Goal: Task Accomplishment & Management: Complete application form

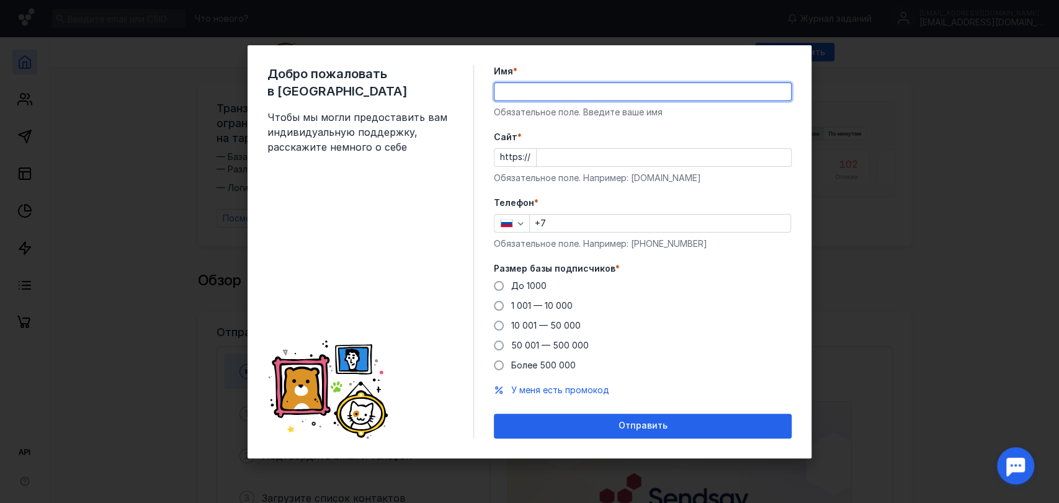
click at [550, 88] on input "Имя *" at bounding box center [642, 91] width 296 height 17
click at [571, 93] on input "[PERSON_NAME]" at bounding box center [642, 91] width 296 height 17
type input "[PERSON_NAME]"
click at [545, 158] on input "Cайт *" at bounding box center [664, 157] width 254 height 17
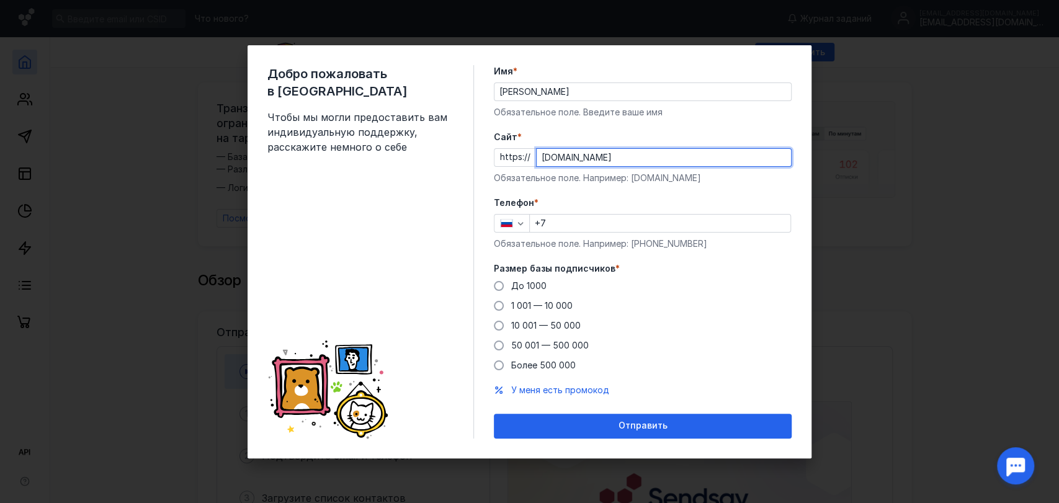
click at [564, 161] on input "[DOMAIN_NAME]" at bounding box center [664, 157] width 254 height 17
click at [557, 158] on input "[DOMAIN_NAME]" at bounding box center [664, 157] width 254 height 17
drag, startPoint x: 529, startPoint y: 147, endPoint x: 509, endPoint y: 147, distance: 20.5
click at [509, 148] on div "https:// [DOMAIN_NAME]" at bounding box center [643, 157] width 298 height 19
paste input "[DOMAIN_NAME][URL]"
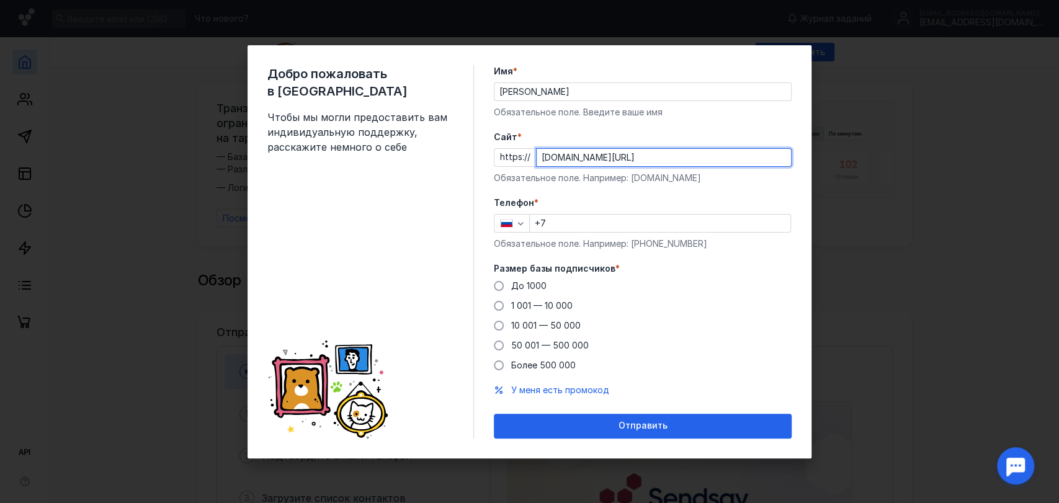
type input "[DOMAIN_NAME][URL]"
click at [603, 228] on input "+7" at bounding box center [660, 223] width 261 height 17
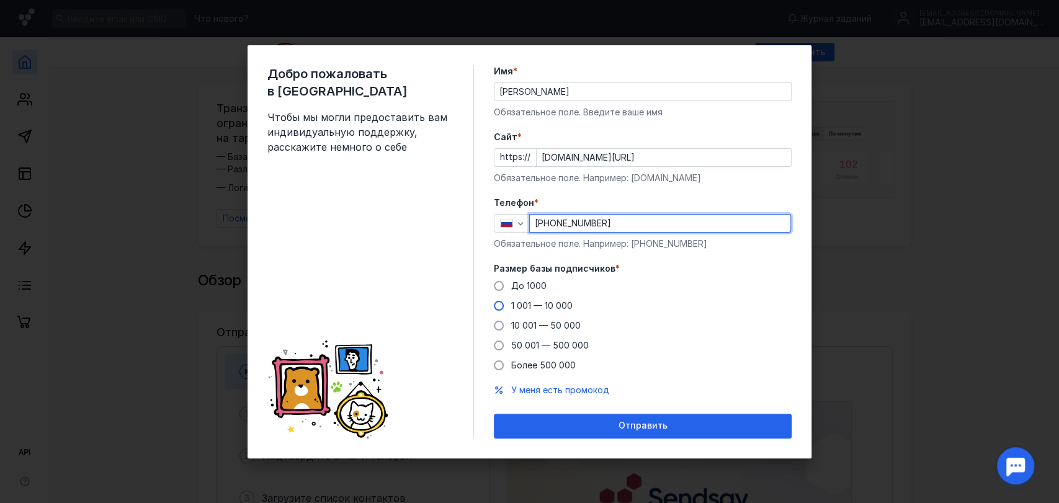
type input "[PHONE_NUMBER]"
click at [524, 303] on span "1 001 — 10 000" at bounding box center [541, 305] width 61 height 11
click at [0, 0] on input "1 001 — 10 000" at bounding box center [0, 0] width 0 height 0
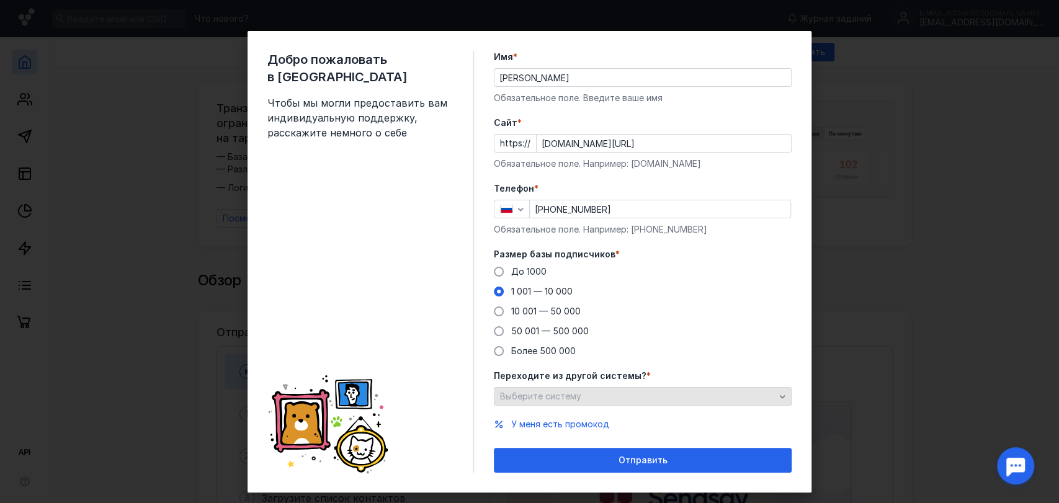
click at [581, 401] on div "Выберите систему" at bounding box center [637, 396] width 281 height 11
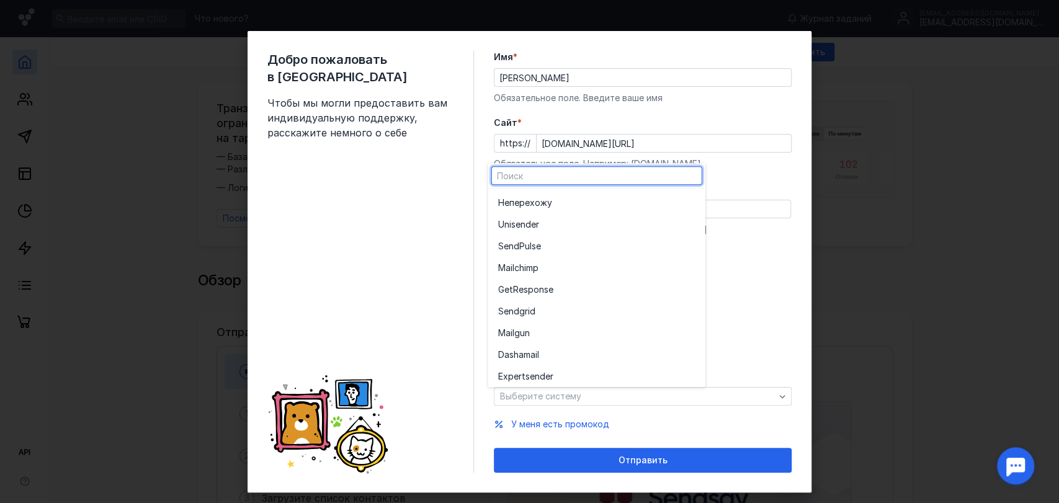
click at [386, 281] on div "Добро пожаловать в Sendsay Чтобы мы могли предоставить вам индивидуальную подде…" at bounding box center [370, 262] width 207 height 422
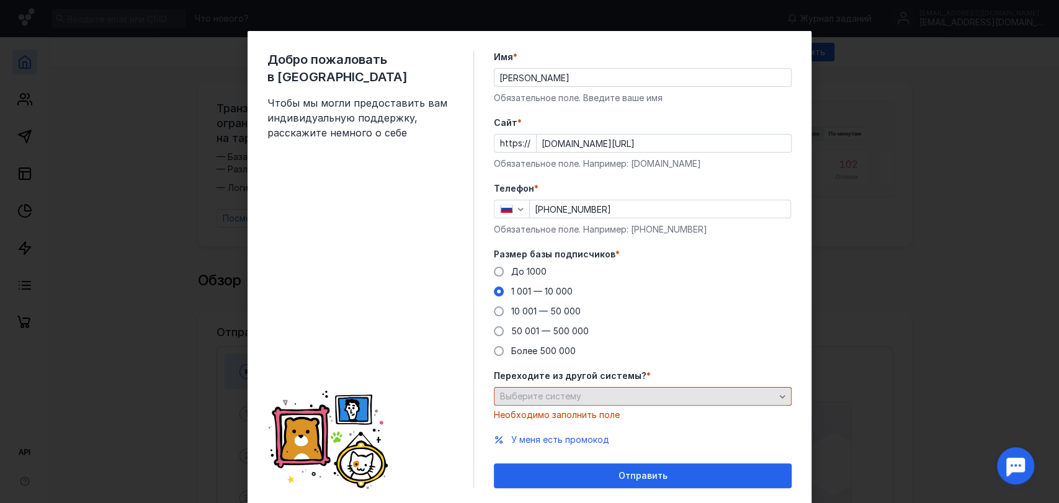
click at [533, 386] on div "Переходите из другой системы? * Выберите систему Необходимо заполнить поле" at bounding box center [643, 395] width 298 height 51
click at [537, 392] on span "Выберите систему" at bounding box center [540, 396] width 81 height 11
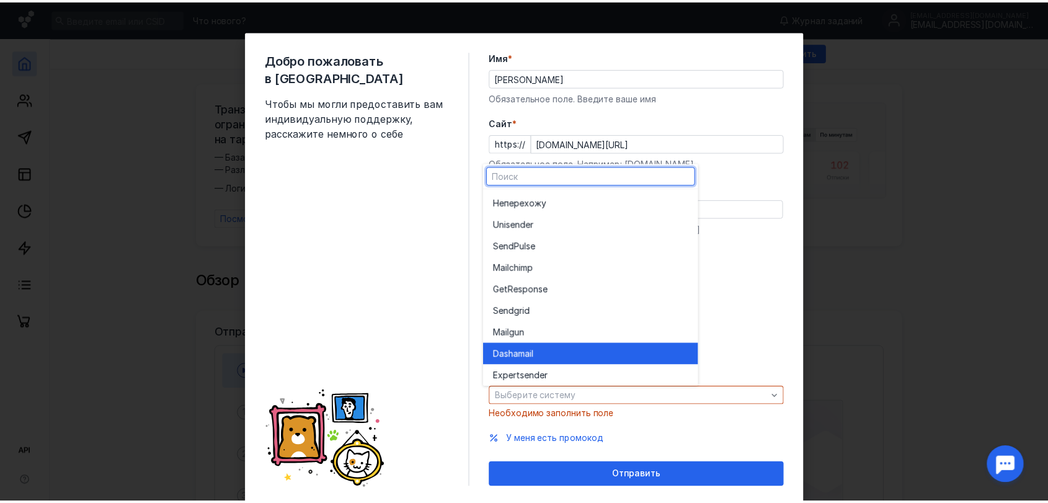
scroll to position [68, 0]
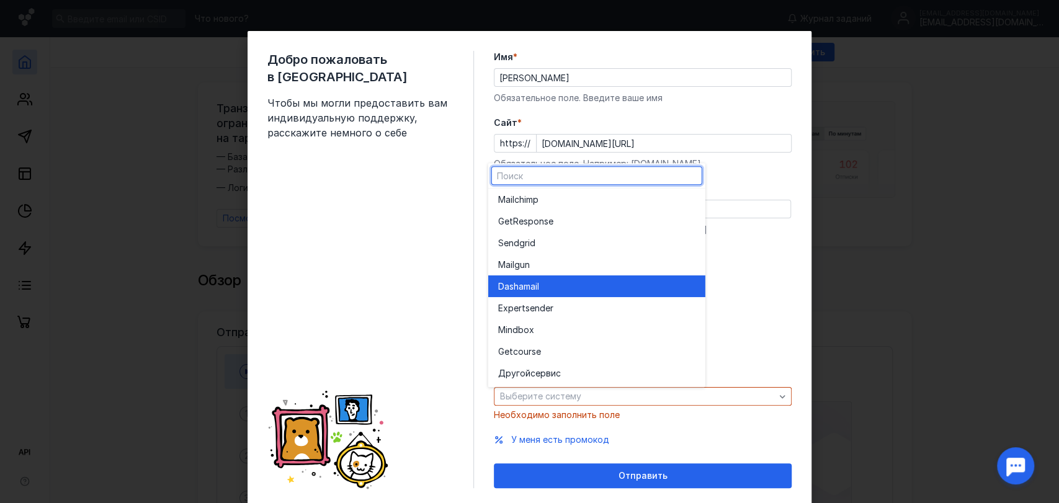
click at [549, 287] on div "Dashamai l" at bounding box center [596, 286] width 197 height 12
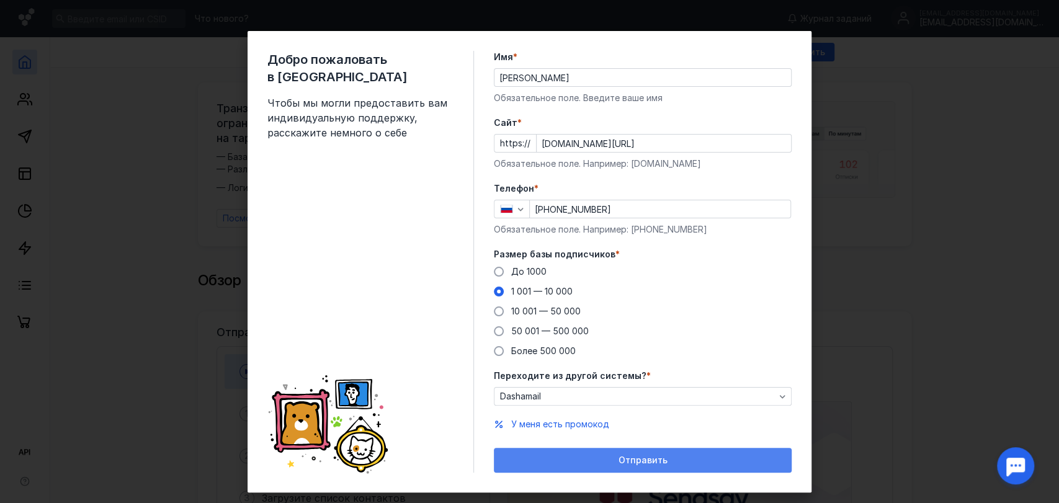
click at [566, 464] on div "Отправить" at bounding box center [642, 460] width 285 height 11
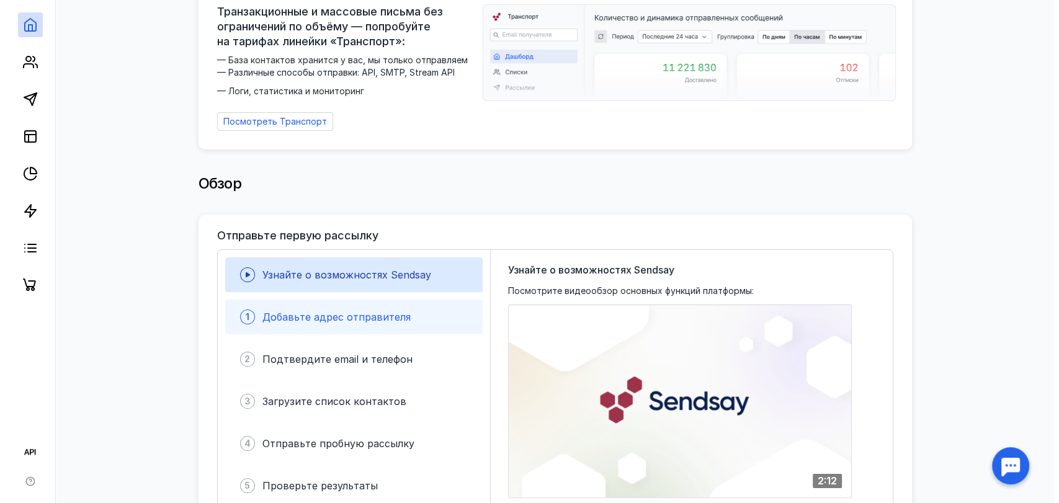
scroll to position [138, 0]
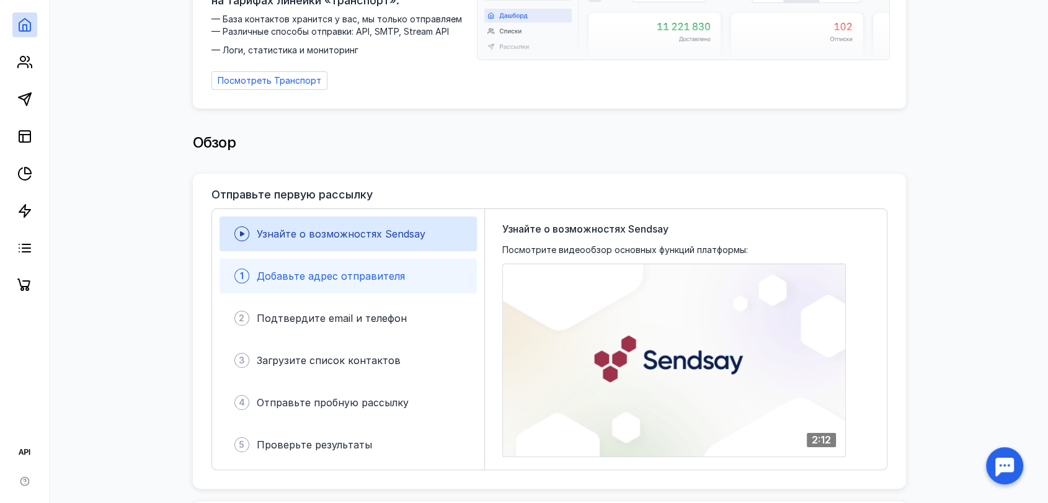
click at [361, 277] on div "Добавьте адрес отправителя" at bounding box center [331, 276] width 148 height 15
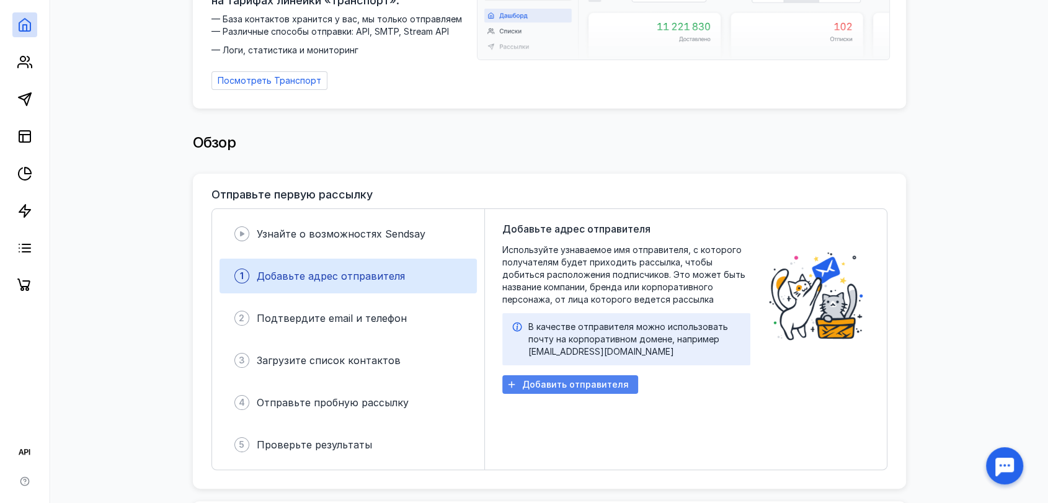
click at [563, 380] on span "Добавить отправителя" at bounding box center [575, 385] width 107 height 11
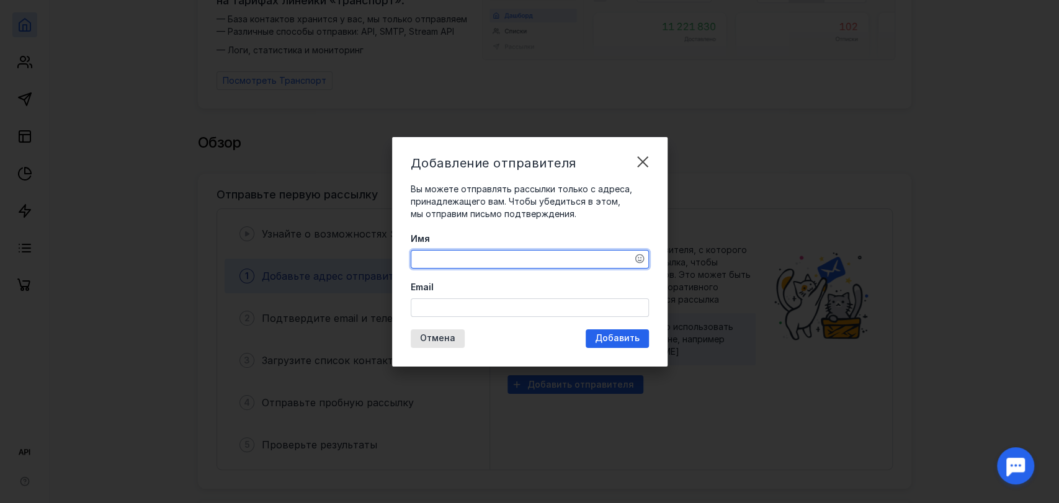
click at [547, 254] on textarea "Имя" at bounding box center [529, 259] width 237 height 17
click at [541, 311] on input "Email" at bounding box center [529, 307] width 237 height 17
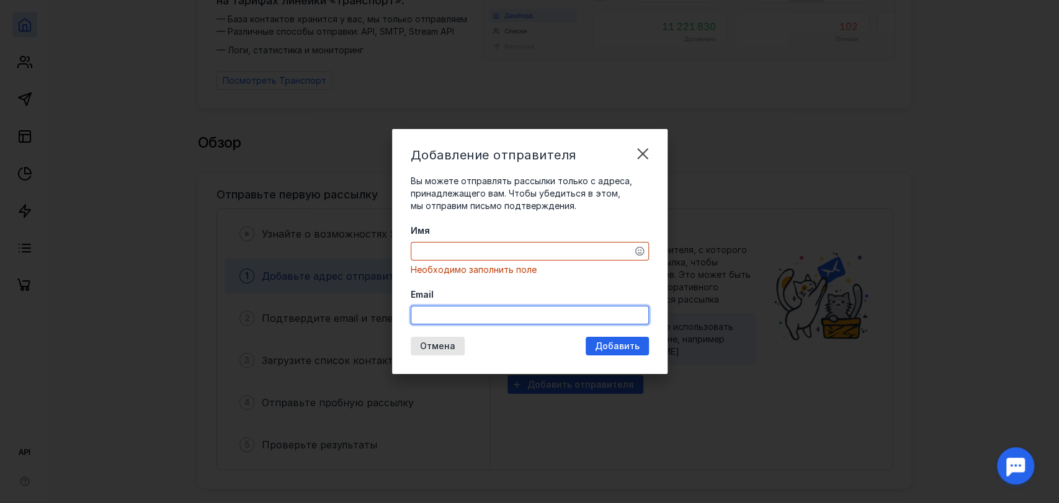
paste input "[EMAIL_ADDRESS][DOMAIN_NAME]"
type input "[EMAIL_ADDRESS][DOMAIN_NAME]"
click at [504, 247] on textarea "Имя" at bounding box center [529, 251] width 237 height 17
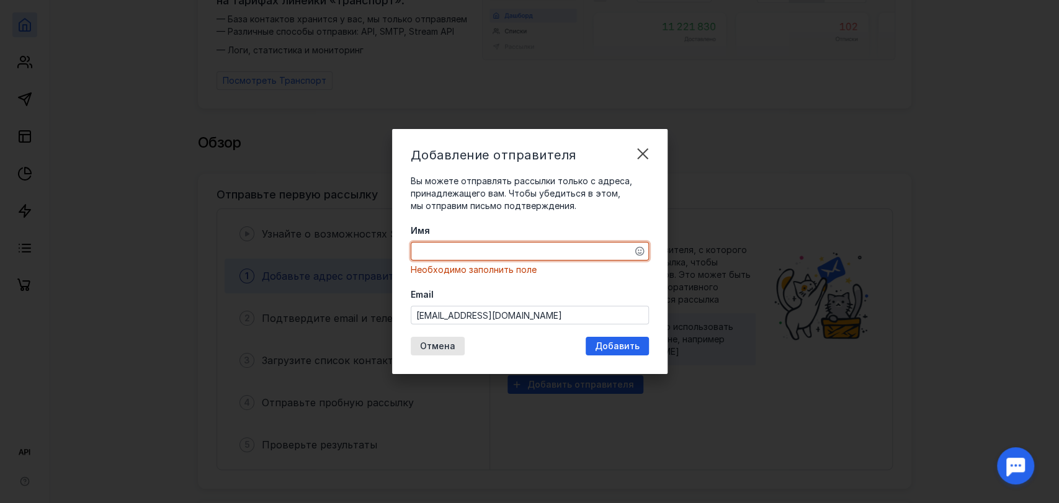
paste textarea "Артем из [GEOGRAPHIC_DATA]"
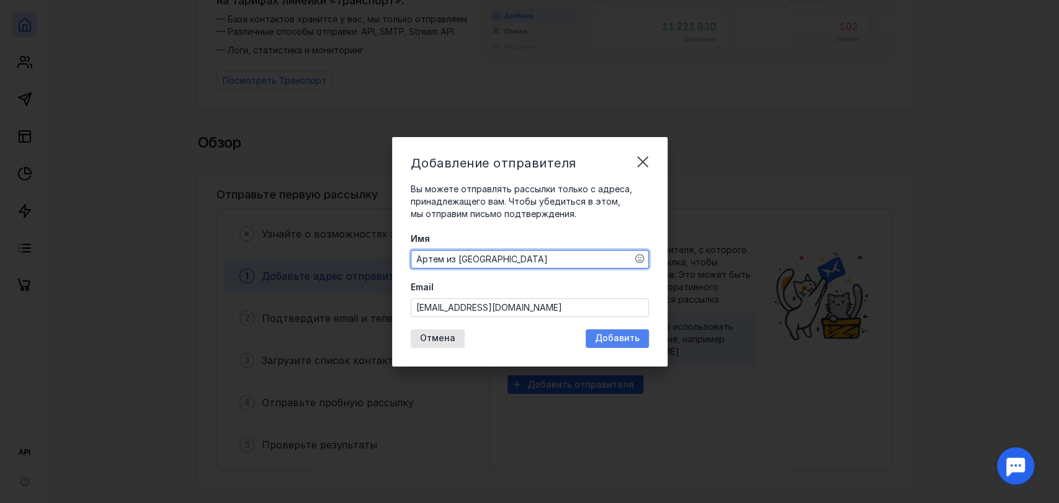
type textarea "Артем из [GEOGRAPHIC_DATA]"
click at [607, 336] on span "Добавить" at bounding box center [617, 338] width 45 height 11
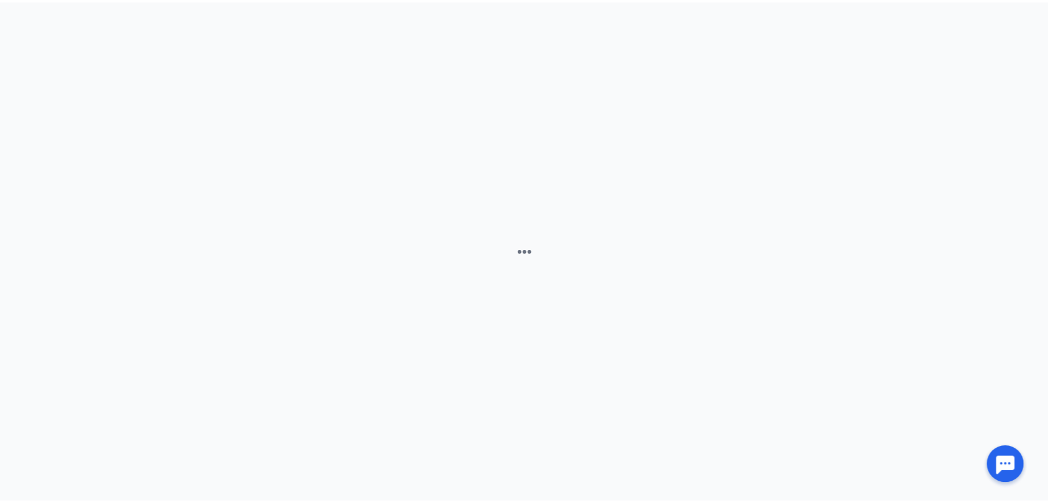
scroll to position [0, 0]
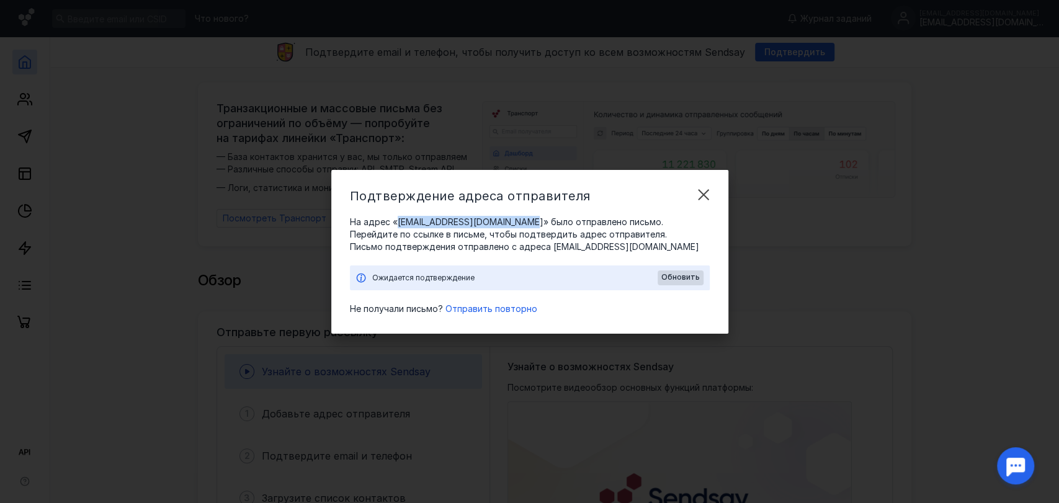
copy span "[EMAIL_ADDRESS][DOMAIN_NAME]"
drag, startPoint x: 511, startPoint y: 223, endPoint x: 396, endPoint y: 221, distance: 115.4
click at [396, 221] on span "На адрес «[EMAIL_ADDRESS][DOMAIN_NAME]» было отправлено письмо. Перейдите по сс…" at bounding box center [530, 228] width 360 height 25
click at [692, 284] on div "Обновить" at bounding box center [681, 277] width 46 height 15
click at [432, 230] on span "На адрес «[EMAIL_ADDRESS][DOMAIN_NAME]» было отправлено письмо. Перейдите по сс…" at bounding box center [530, 228] width 360 height 25
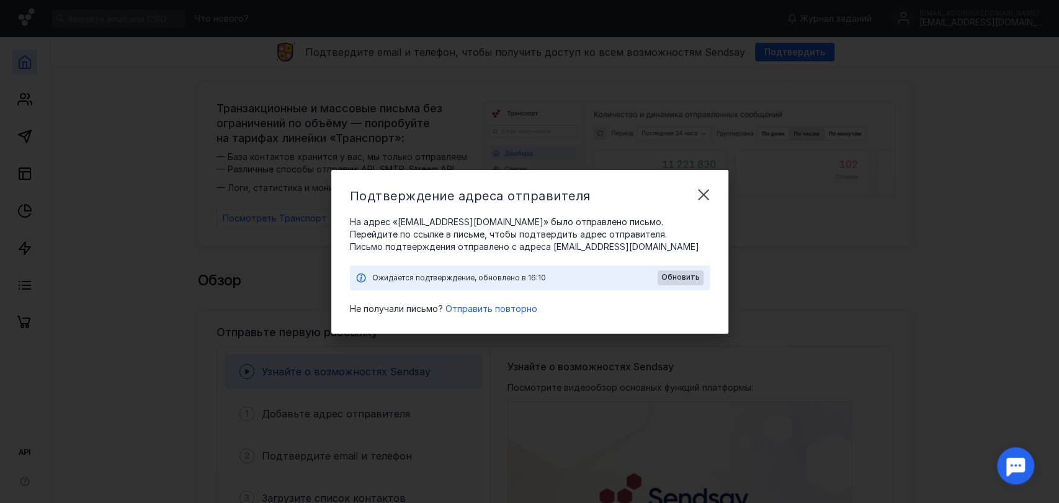
click at [407, 217] on span "На адрес «[EMAIL_ADDRESS][DOMAIN_NAME]» было отправлено письмо. Перейдите по сс…" at bounding box center [530, 228] width 360 height 25
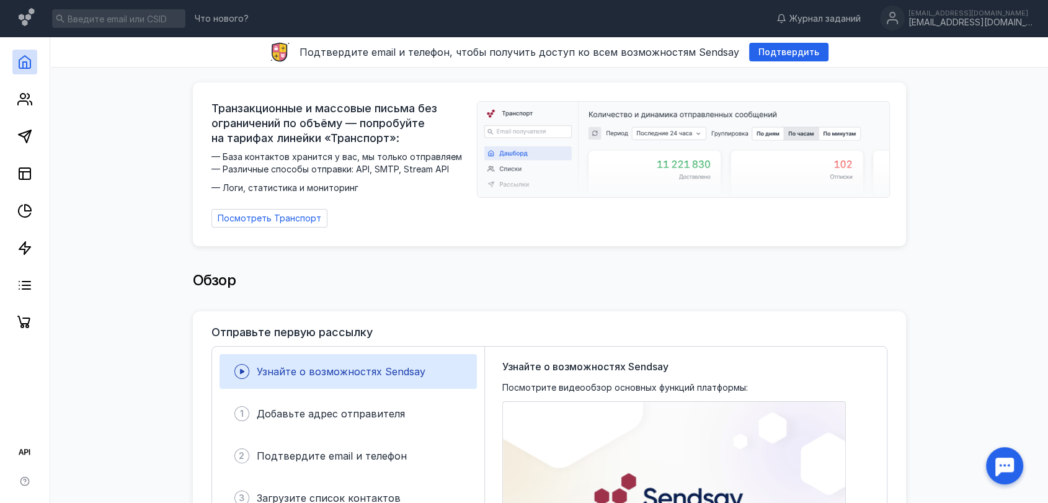
click at [603, 223] on div "Транзакционные и массовые письма без ограничений по объёму — попробуйте на тари…" at bounding box center [549, 164] width 713 height 164
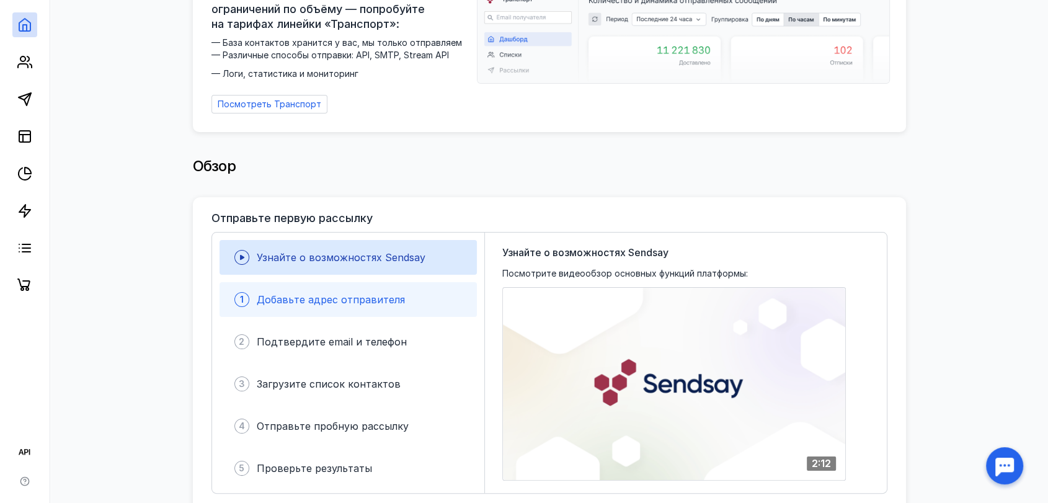
scroll to position [138, 0]
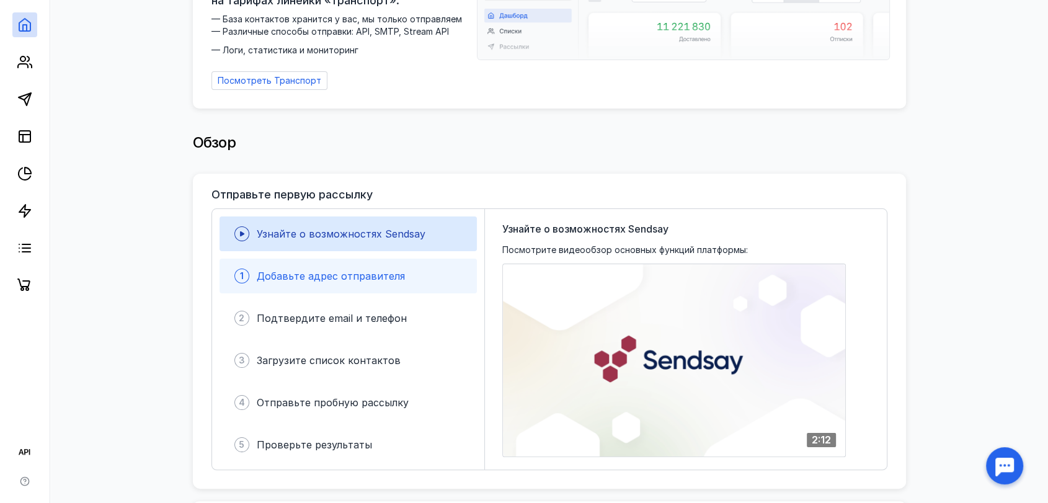
click at [386, 280] on div "1 Добавьте адрес отправителя" at bounding box center [348, 276] width 257 height 35
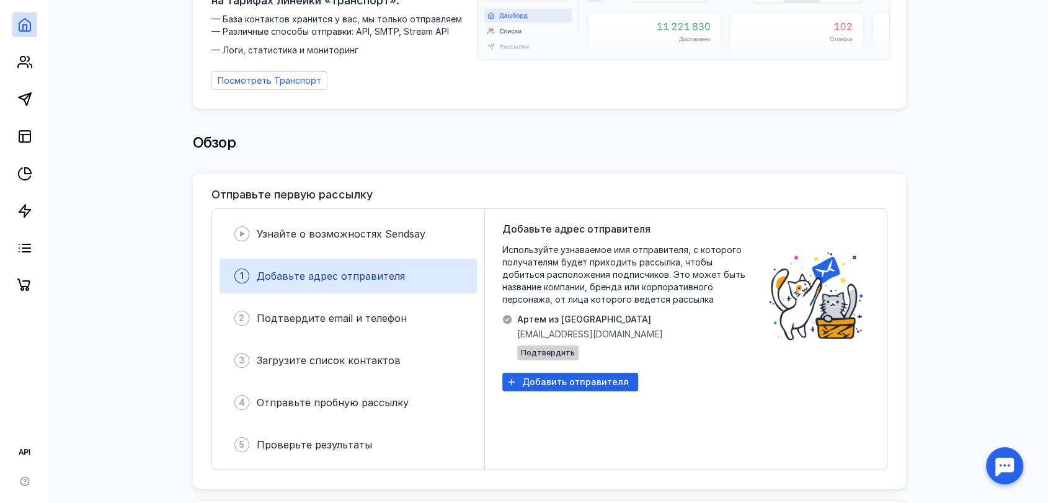
click at [555, 349] on span "Подтвердить" at bounding box center [548, 353] width 54 height 9
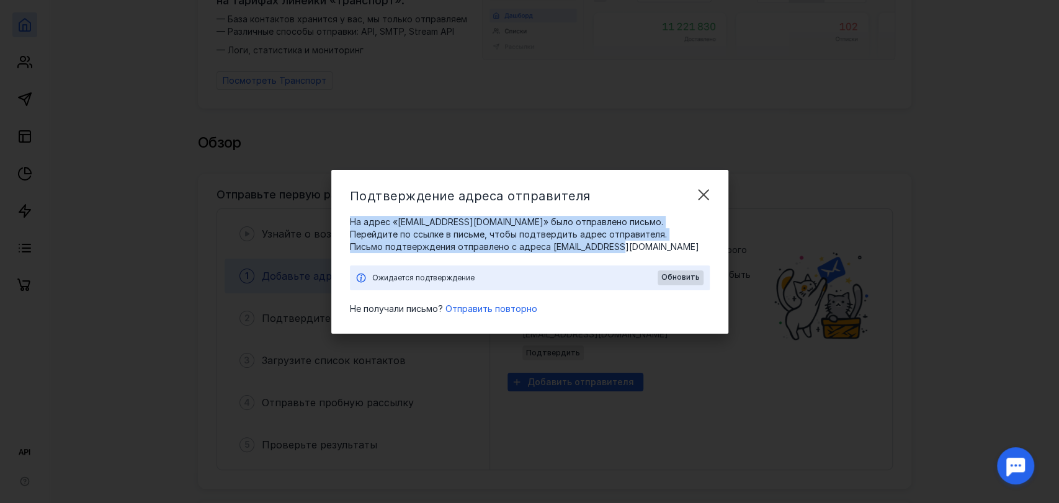
copy div "На адрес «[EMAIL_ADDRESS][DOMAIN_NAME]» было отправлено письмо. Перейдите по сс…"
drag, startPoint x: 626, startPoint y: 246, endPoint x: 349, endPoint y: 225, distance: 278.1
click at [350, 225] on div "На адрес «[EMAIL_ADDRESS][DOMAIN_NAME]» было отправлено письмо. Перейдите по сс…" at bounding box center [530, 234] width 360 height 37
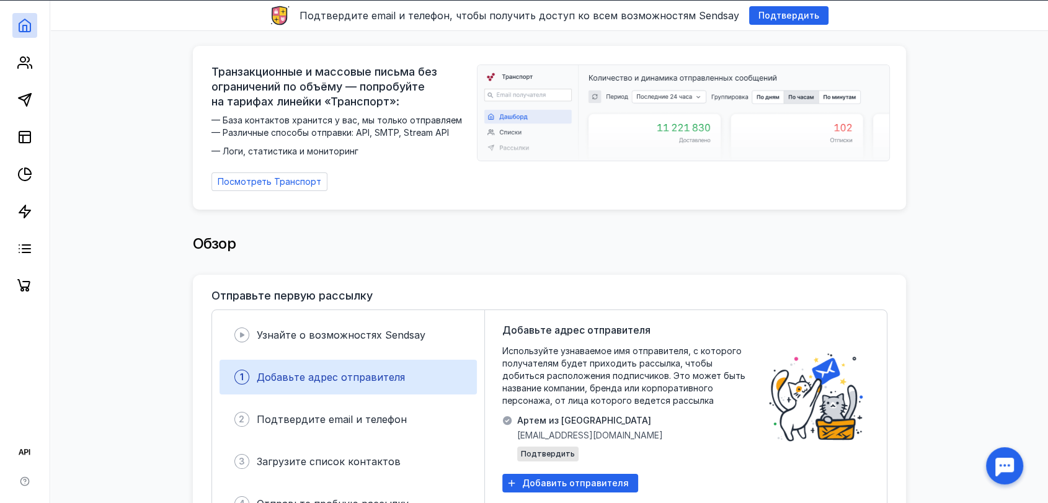
scroll to position [0, 0]
